Goal: Check status

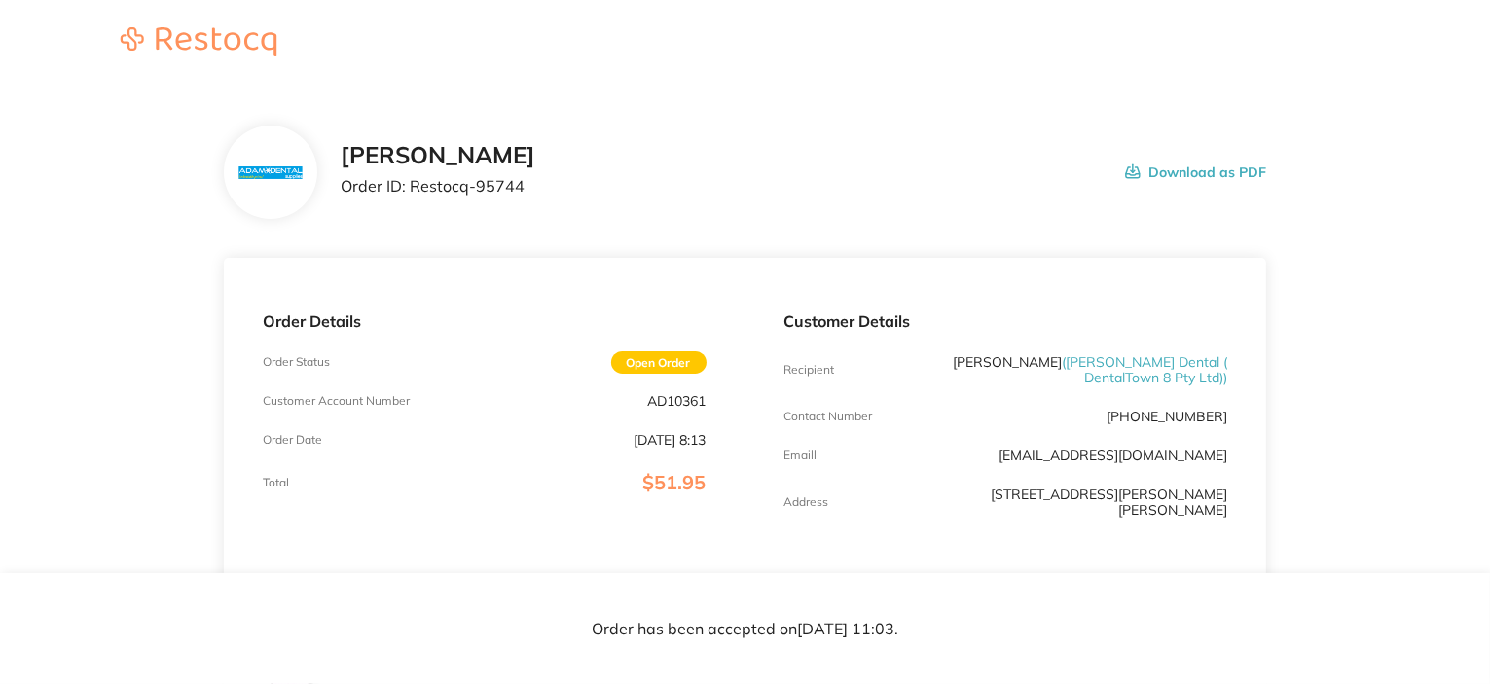
click at [572, 260] on div "Order Details Order Status Open Order Customer Account Number AD10361 Order Dat…" at bounding box center [485, 419] width 522 height 322
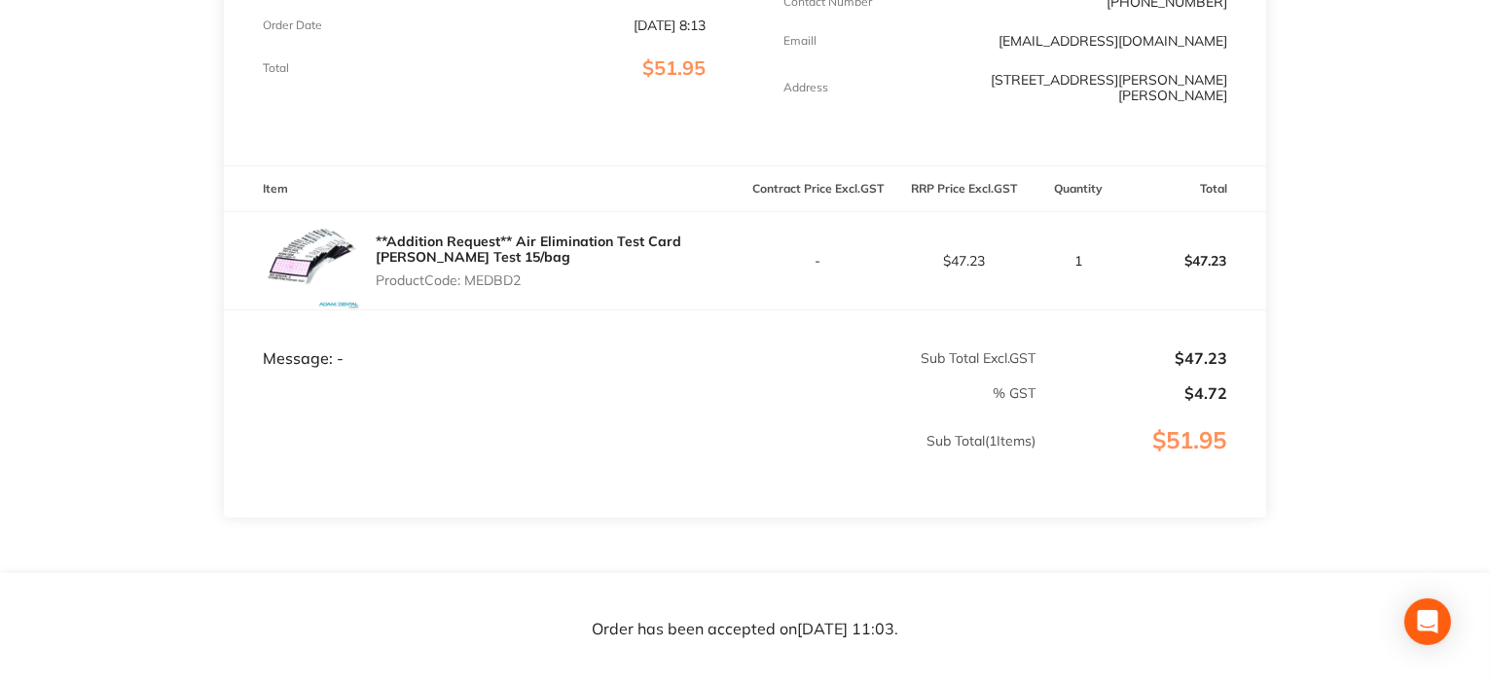
scroll to position [389, 0]
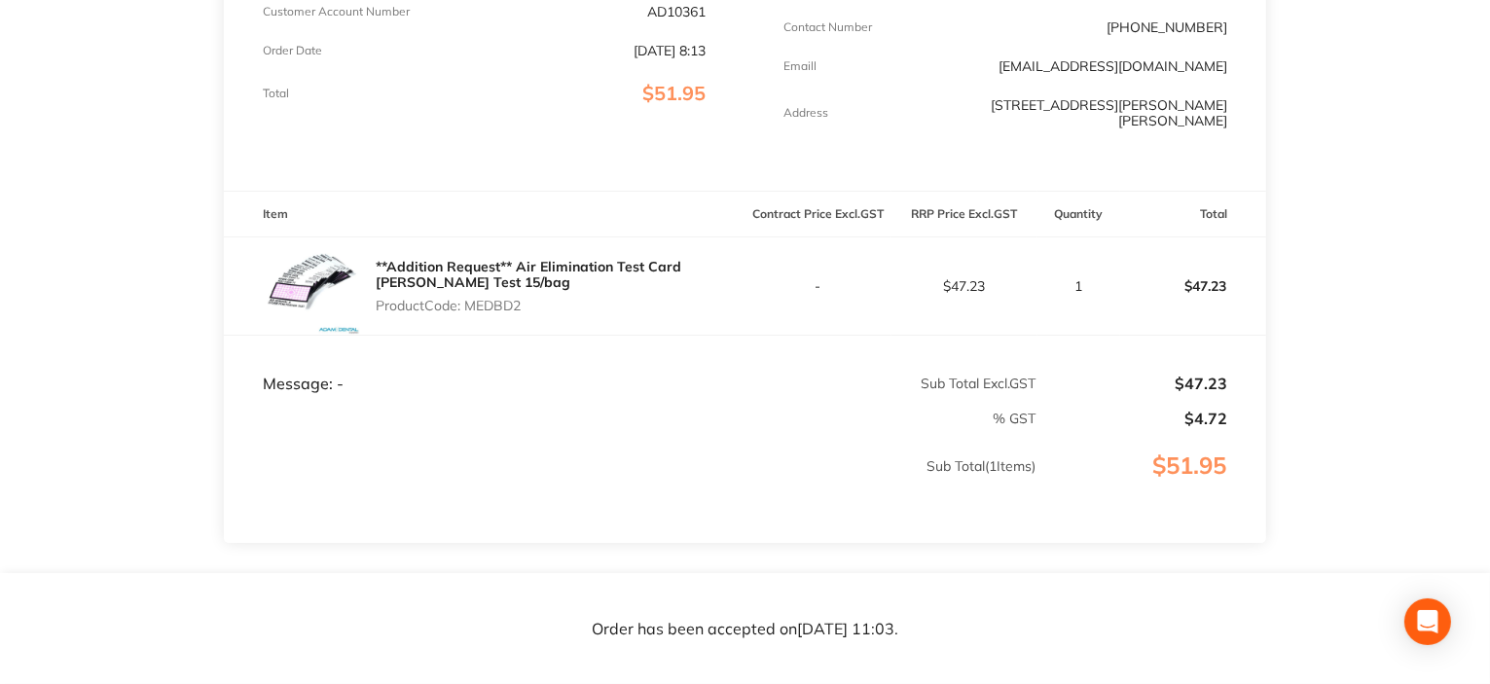
click at [505, 307] on p "Product Code: MEDBD2" at bounding box center [561, 306] width 370 height 16
copy p "MEDBD2"
